Goal: Transaction & Acquisition: Download file/media

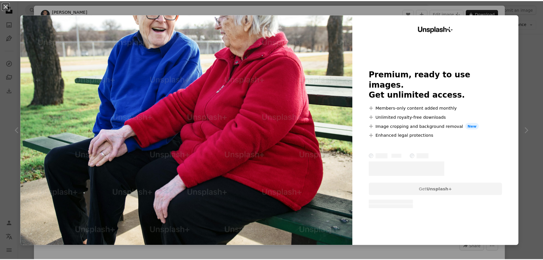
scroll to position [1713, 0]
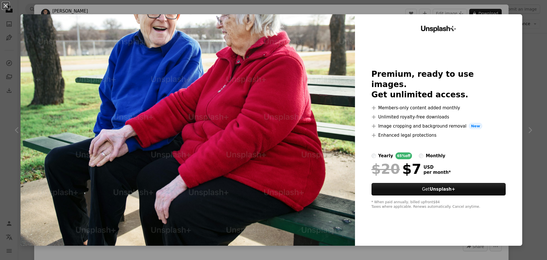
click at [314, 46] on img at bounding box center [188, 129] width 335 height 231
click at [5, 6] on button "An X shape" at bounding box center [5, 5] width 7 height 7
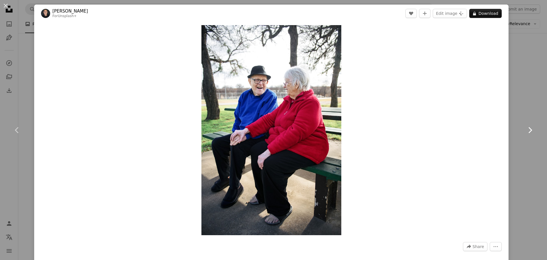
click at [519, 151] on link "Chevron right" at bounding box center [530, 130] width 34 height 55
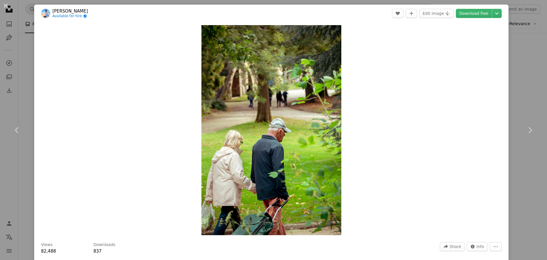
click at [5, 2] on button "An X shape" at bounding box center [5, 5] width 7 height 7
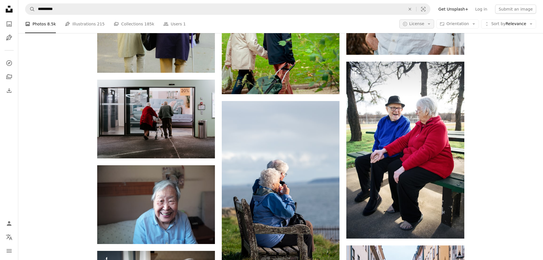
click at [425, 24] on span "License" at bounding box center [416, 23] width 15 height 5
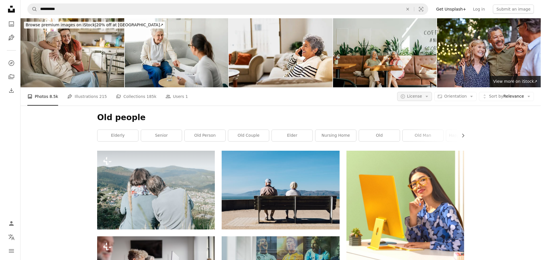
scroll to position [1713, 0]
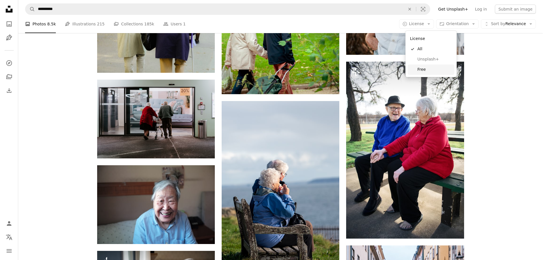
click at [421, 68] on span "Free" at bounding box center [435, 70] width 35 height 6
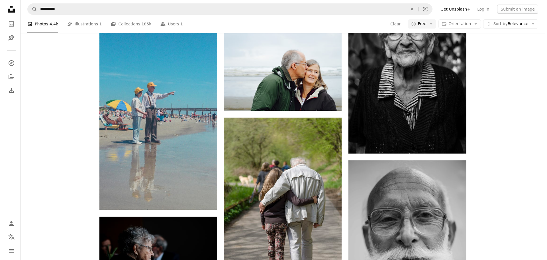
scroll to position [7128, 0]
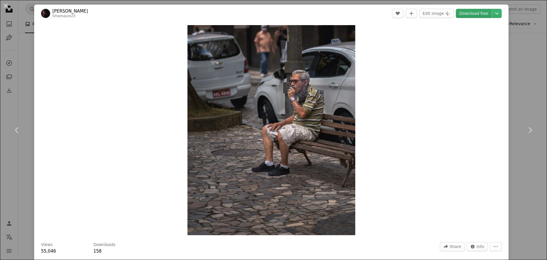
click at [473, 15] on link "Download free" at bounding box center [474, 13] width 36 height 9
